Goal: Transaction & Acquisition: Purchase product/service

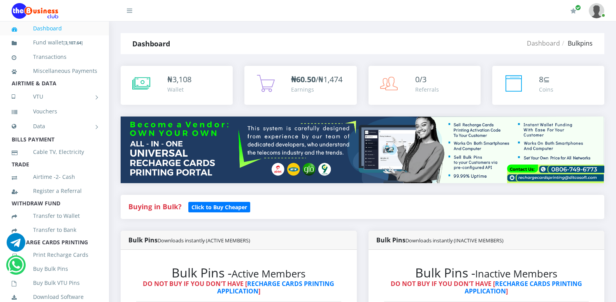
click at [206, 243] on small "Downloads instantly (ACTIVE MEMBERS)" at bounding box center [204, 240] width 93 height 7
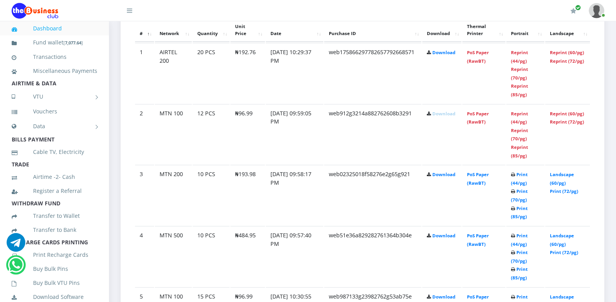
scroll to position [445, 0]
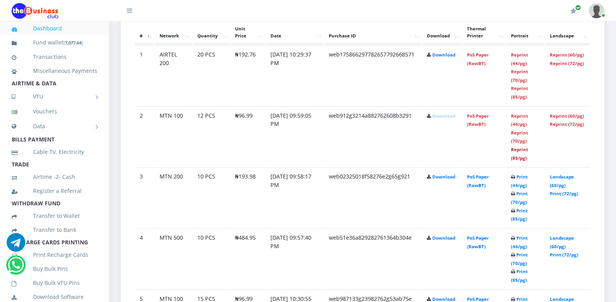
click at [521, 150] on link "Reprint (85/pg)" at bounding box center [519, 153] width 17 height 14
click at [522, 88] on link "Reprint (85/pg)" at bounding box center [519, 92] width 17 height 14
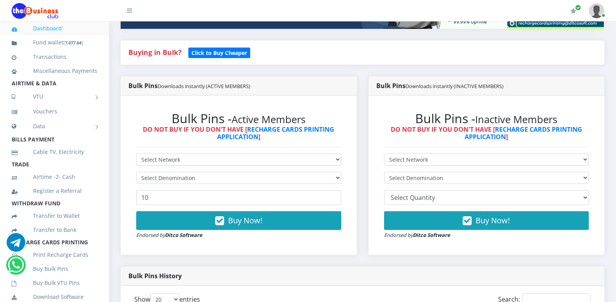
scroll to position [149, 0]
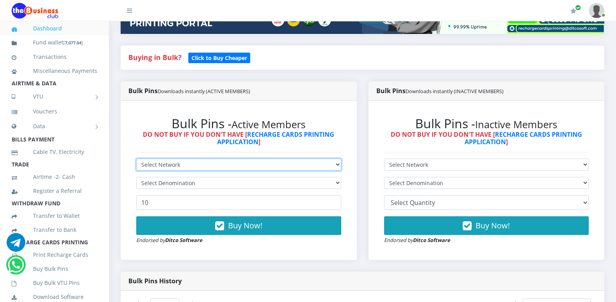
click at [276, 165] on select "Select Network MTN Globacom 9Mobile Airtel" at bounding box center [238, 164] width 205 height 12
select select "MTN"
click at [0, 0] on option "MTN" at bounding box center [0, 0] width 0 height 0
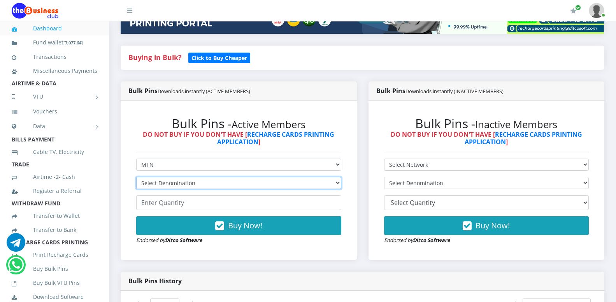
click at [136, 177] on select "Select Denomination MTN NGN100 - ₦96.99 MTN NGN200 - ₦193.98 MTN NGN400 - ₦387.…" at bounding box center [238, 183] width 205 height 12
select select "484.95-500"
click at [0, 0] on option "MTN NGN500 - ₦484.95" at bounding box center [0, 0] width 0 height 0
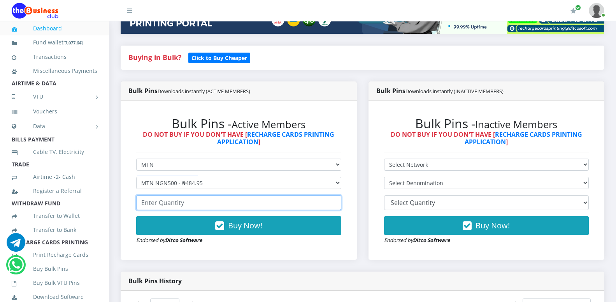
click at [195, 202] on input "number" at bounding box center [238, 202] width 205 height 15
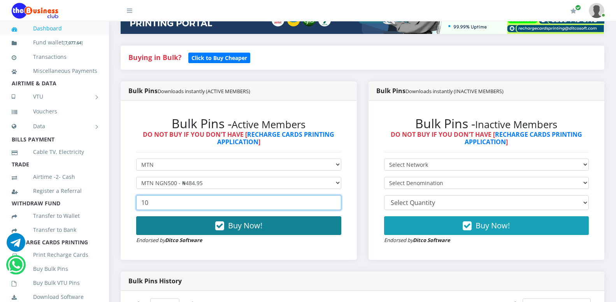
type input "10"
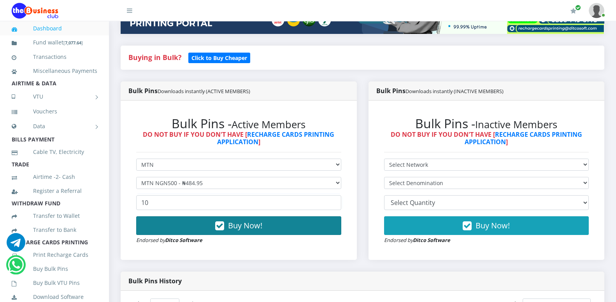
click at [243, 229] on span "Buy Now!" at bounding box center [245, 225] width 34 height 11
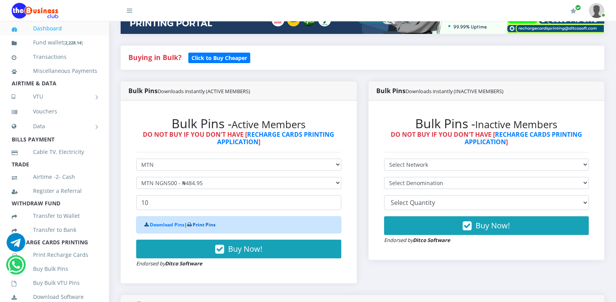
click at [202, 224] on link "Print Pins" at bounding box center [204, 224] width 23 height 7
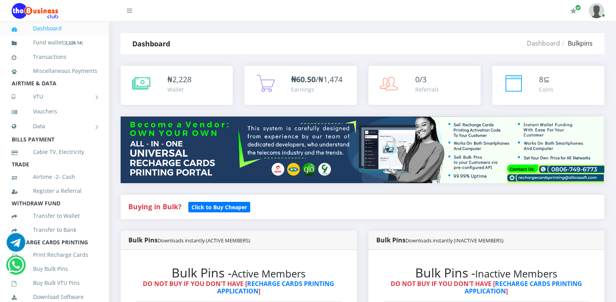
click at [426, 1] on div "My Profile Settings Logout" at bounding box center [376, 11] width 457 height 22
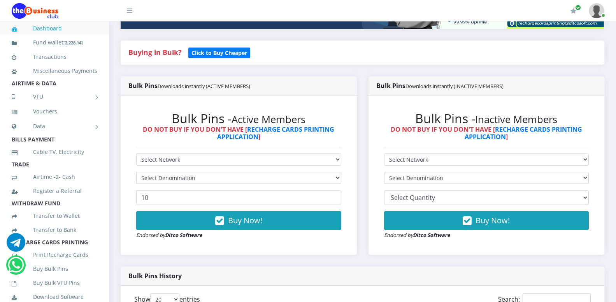
scroll to position [191, 0]
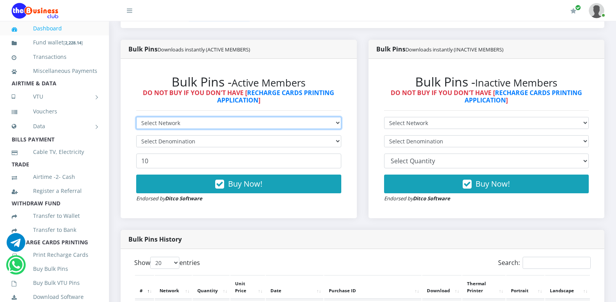
click at [136, 117] on select "Select Network MTN Globacom 9Mobile Airtel" at bounding box center [238, 123] width 205 height 12
select select "Airtel"
click at [0, 0] on option "Airtel" at bounding box center [0, 0] width 0 height 0
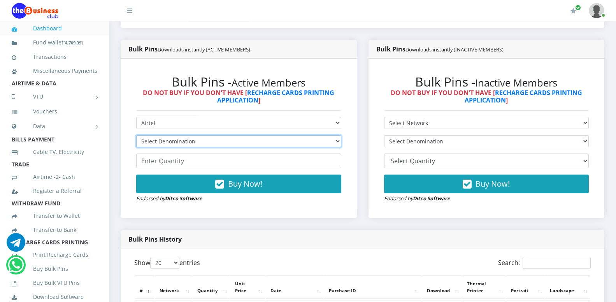
click at [136, 135] on select "Select Denomination Airtel NGN100 - ₦96.38 Airtel NGN200 - ₦192.76 Airtel NGN50…" at bounding box center [238, 141] width 205 height 12
select select "481.9-500"
click at [0, 0] on option "Airtel NGN500 - ₦481.90" at bounding box center [0, 0] width 0 height 0
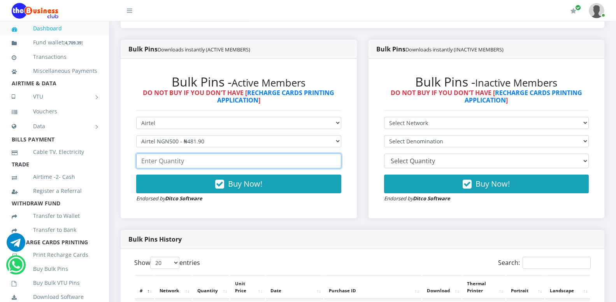
click at [167, 162] on input "number" at bounding box center [238, 160] width 205 height 15
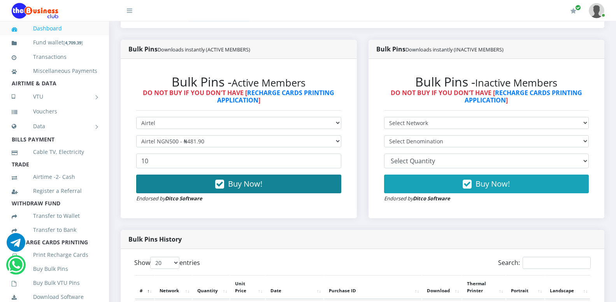
click at [244, 182] on span "Buy Now!" at bounding box center [245, 183] width 34 height 11
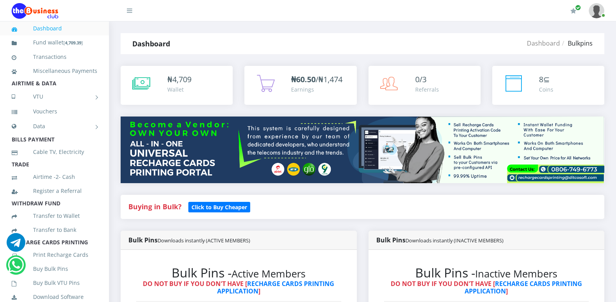
drag, startPoint x: 622, startPoint y: 70, endPoint x: 396, endPoint y: 35, distance: 228.5
click at [615, 5] on header "My Profile Settings Logout" at bounding box center [308, 10] width 616 height 21
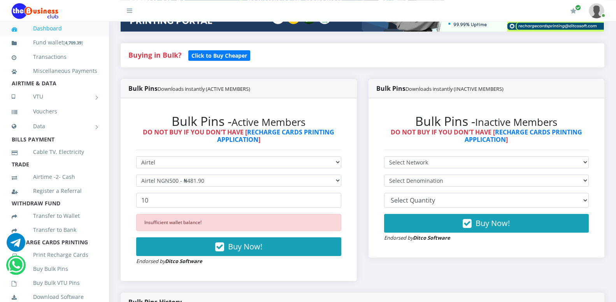
scroll to position [179, 0]
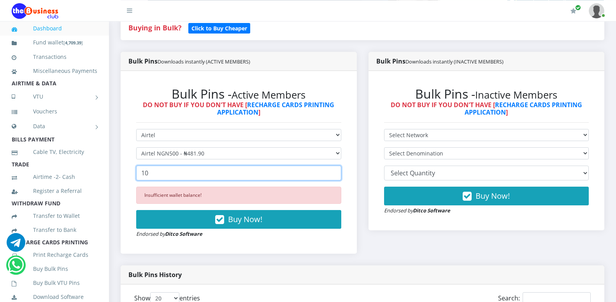
click at [186, 171] on input "10" at bounding box center [238, 172] width 205 height 15
type input "1"
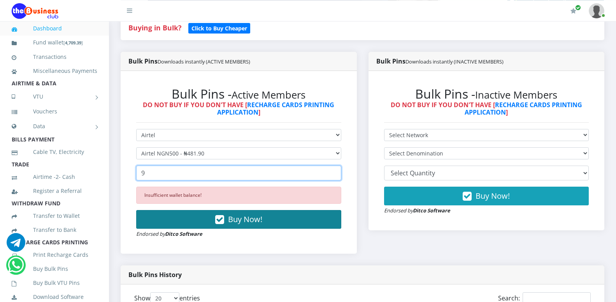
type input "9"
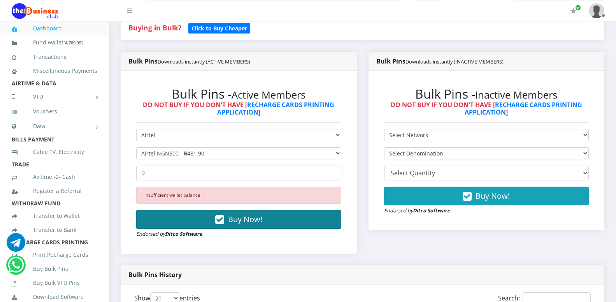
click at [250, 219] on span "Buy Now!" at bounding box center [245, 219] width 34 height 11
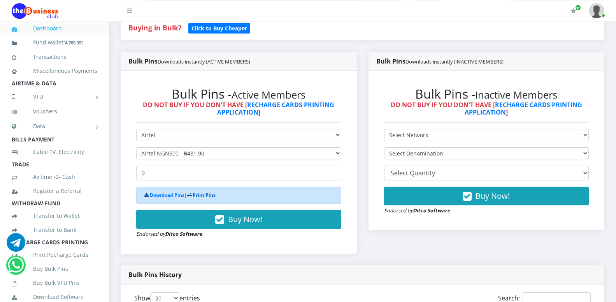
click at [205, 194] on link "Print Pins" at bounding box center [204, 195] width 23 height 7
